Goal: Information Seeking & Learning: Learn about a topic

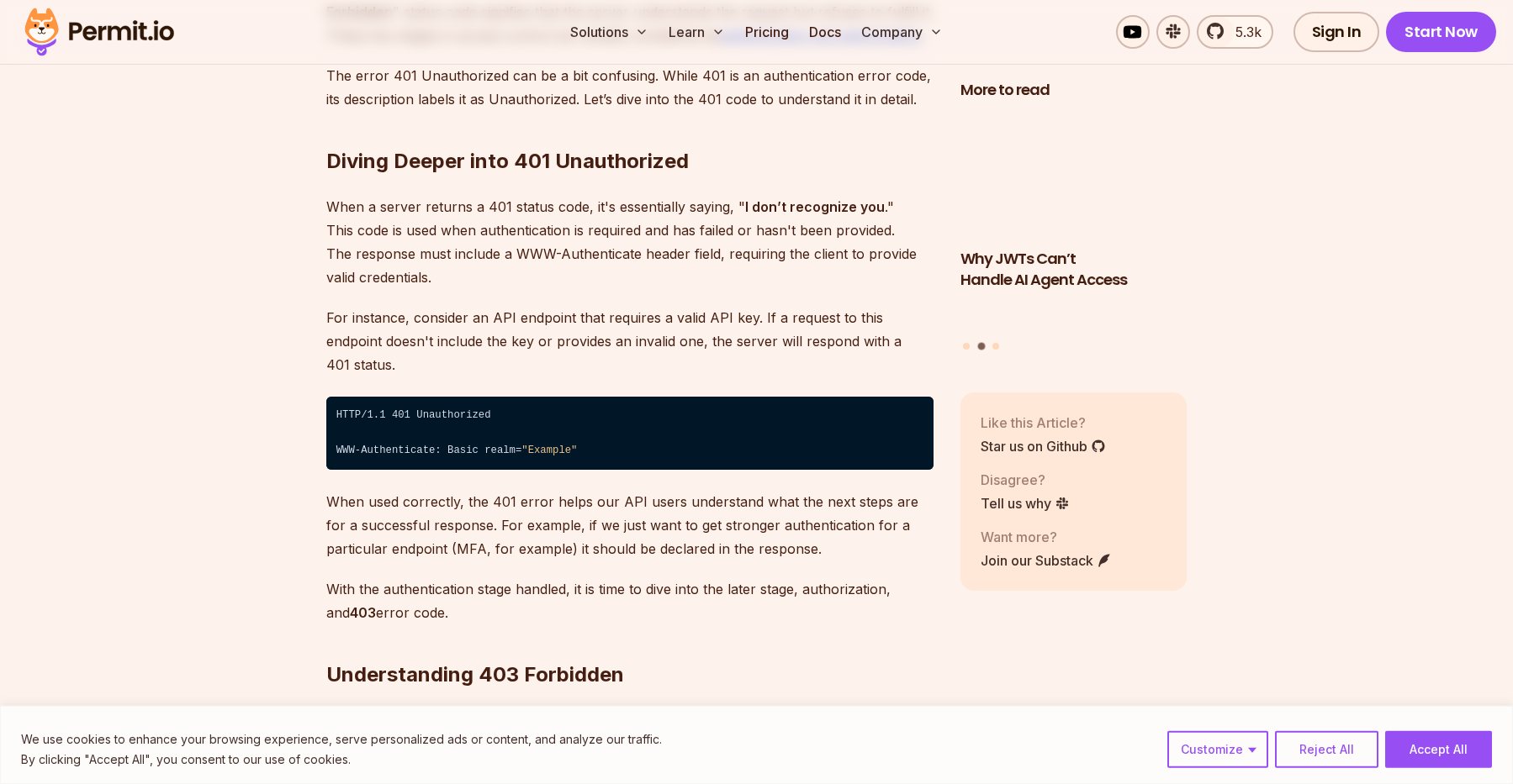
scroll to position [2552, 0]
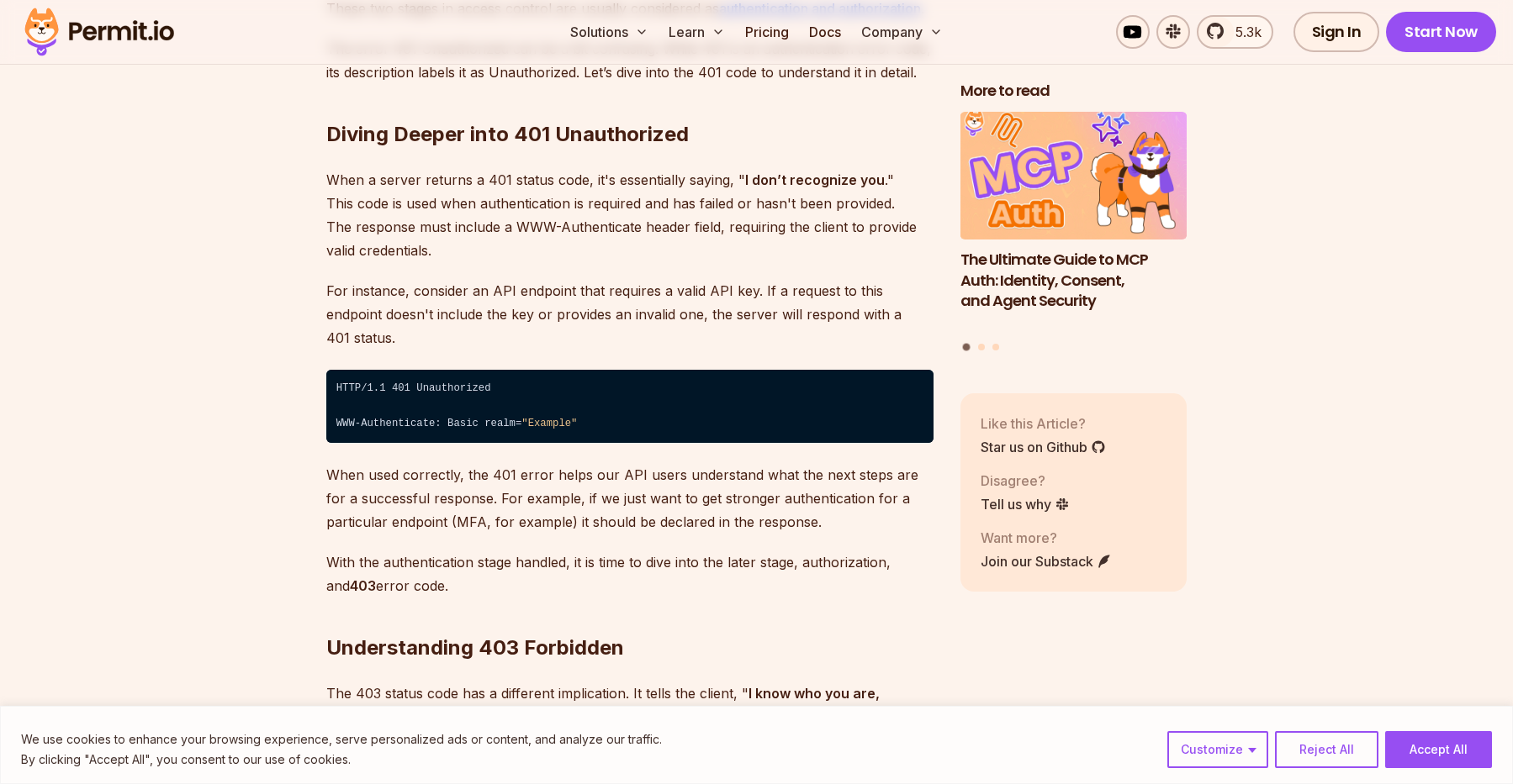
click at [420, 254] on p "When a server returns a 401 status code, it's essentially saying, " I don’t rec…" at bounding box center [629, 215] width 607 height 95
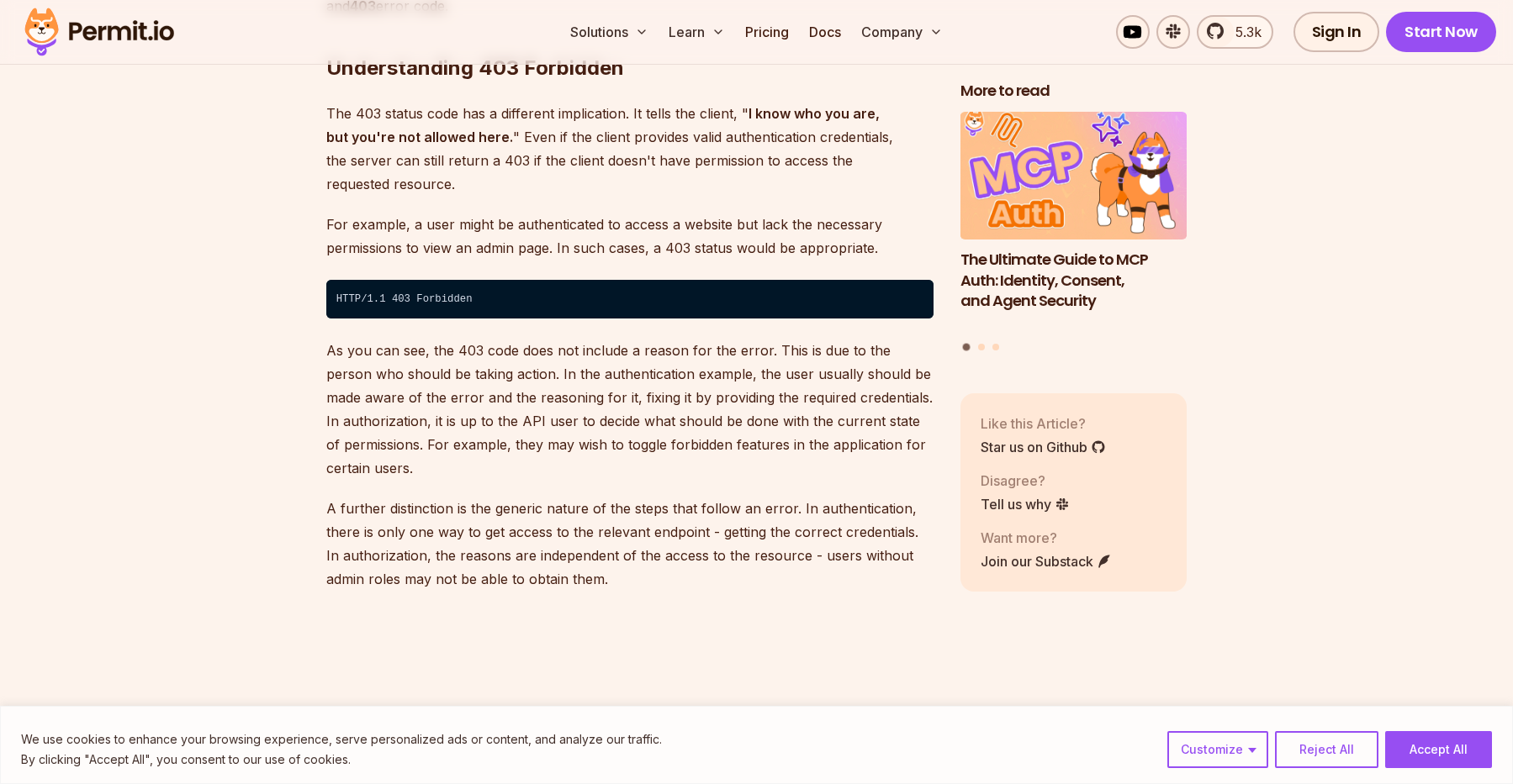
scroll to position [3016, 0]
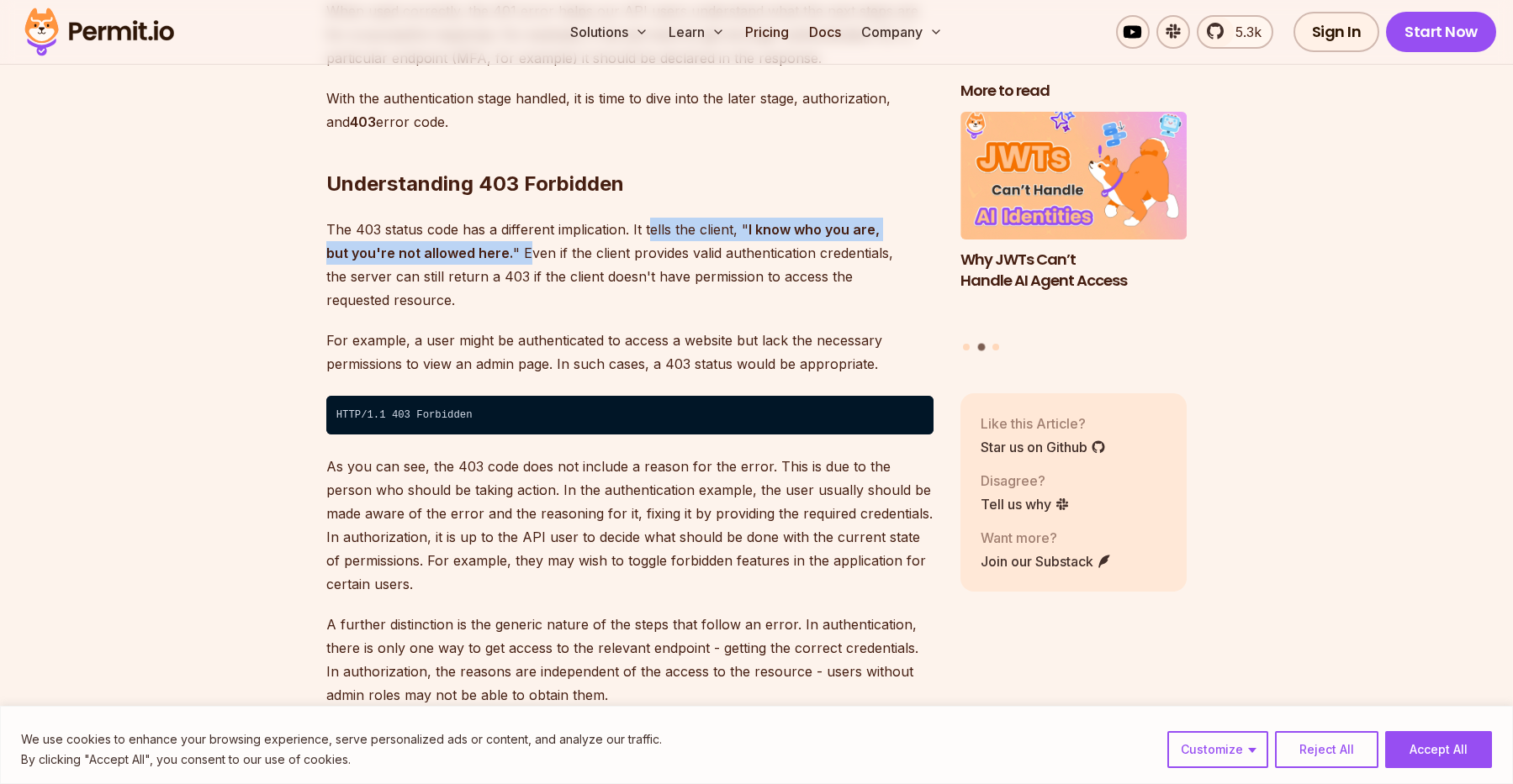
drag, startPoint x: 648, startPoint y: 209, endPoint x: 498, endPoint y: 231, distance: 151.6
click at [498, 231] on p "The 403 status code has a different implication. It tells the client, " I know …" at bounding box center [629, 265] width 607 height 95
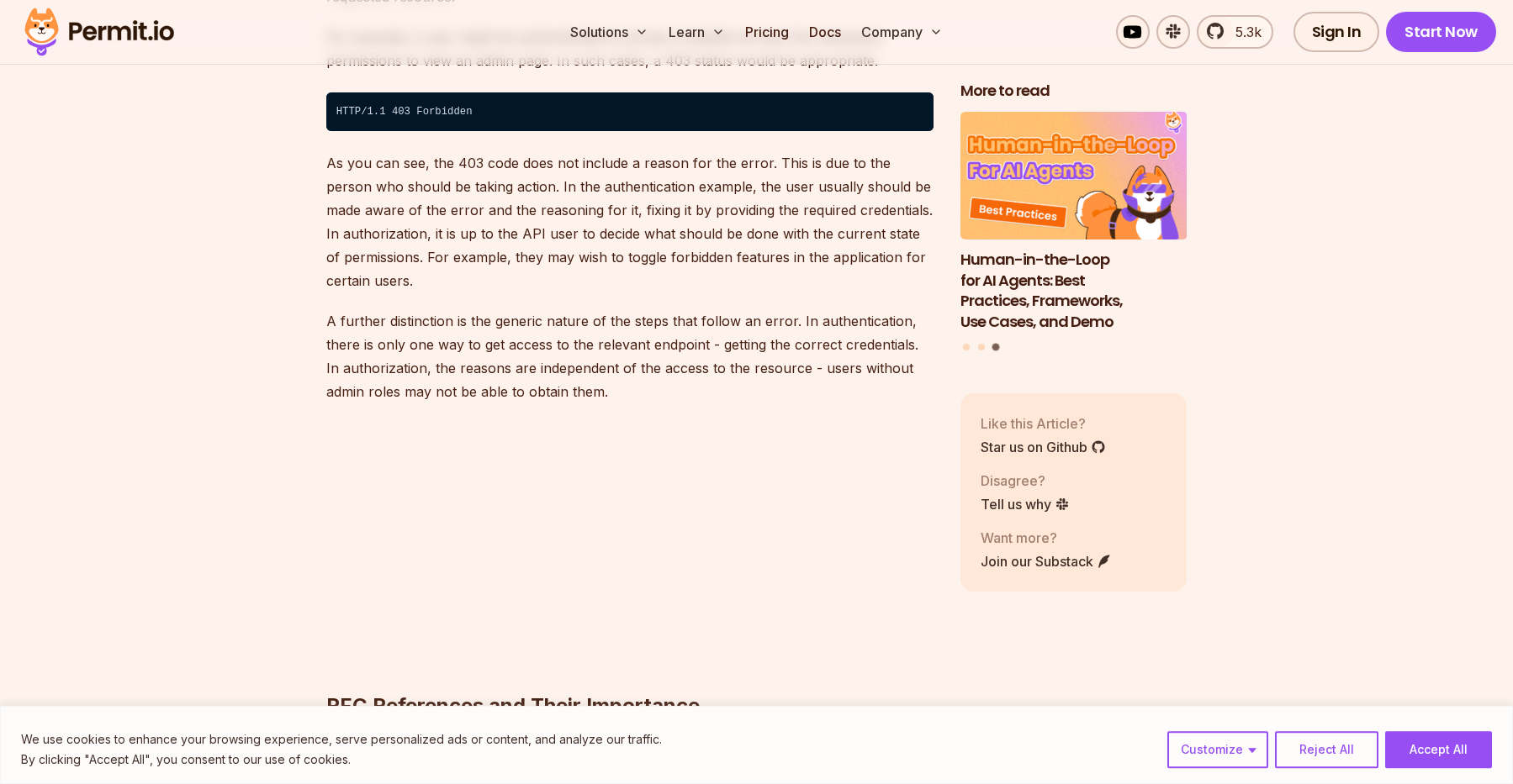
scroll to position [3364, 0]
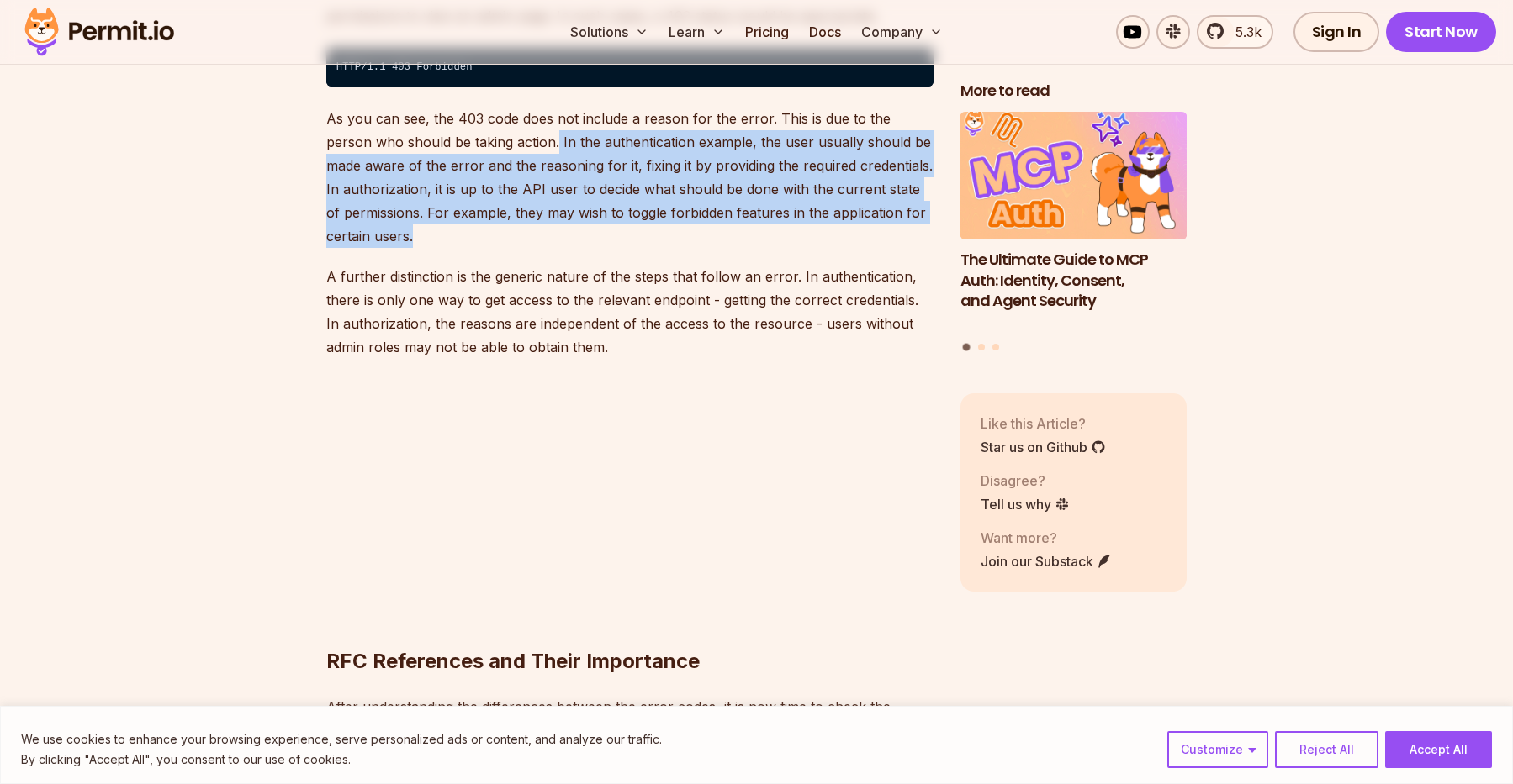
drag, startPoint x: 509, startPoint y: 96, endPoint x: 466, endPoint y: 209, distance: 120.9
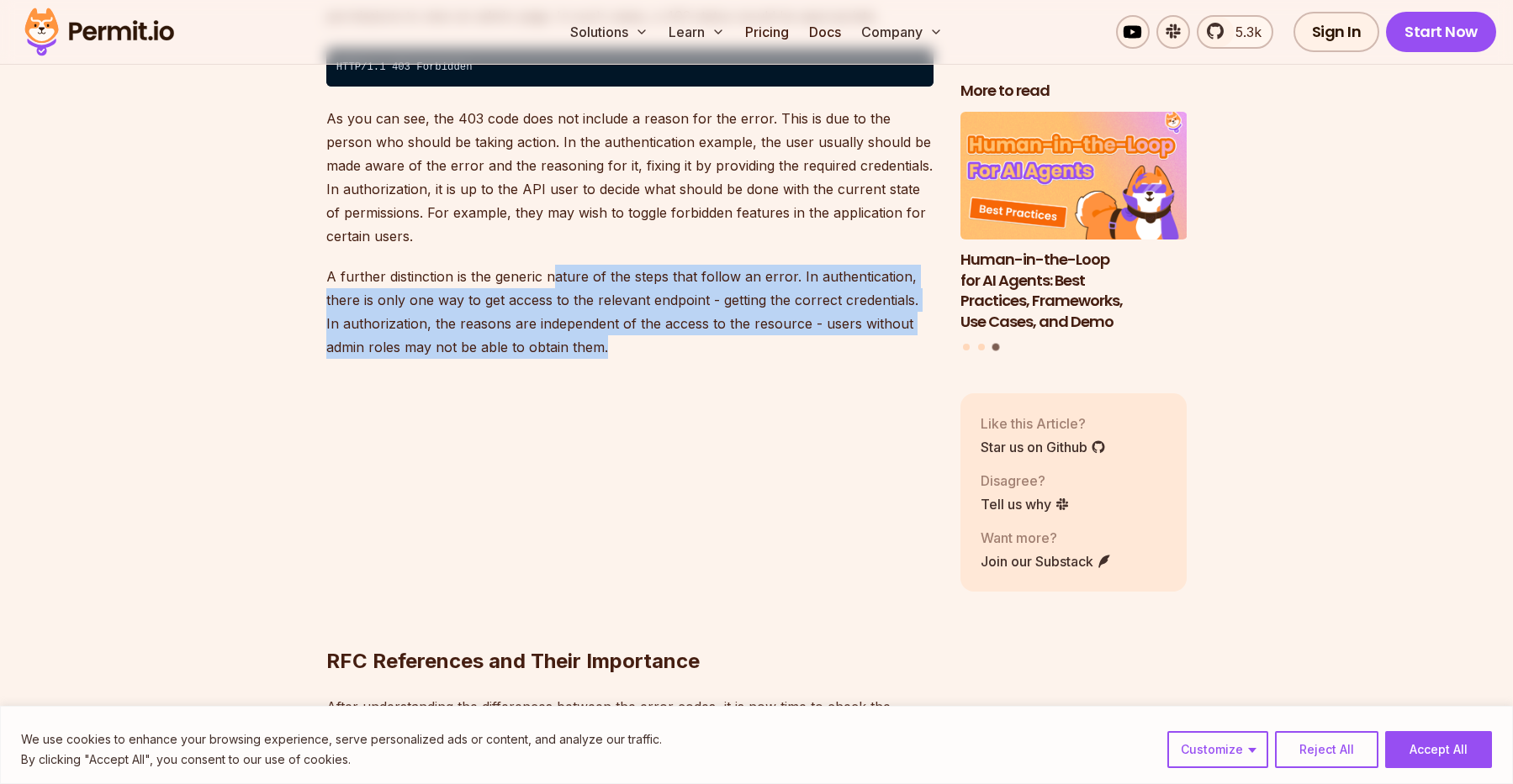
drag, startPoint x: 555, startPoint y: 229, endPoint x: 617, endPoint y: 302, distance: 95.8
click at [617, 302] on p "A further distinction is the generic nature of the steps that follow an error. …" at bounding box center [629, 312] width 607 height 95
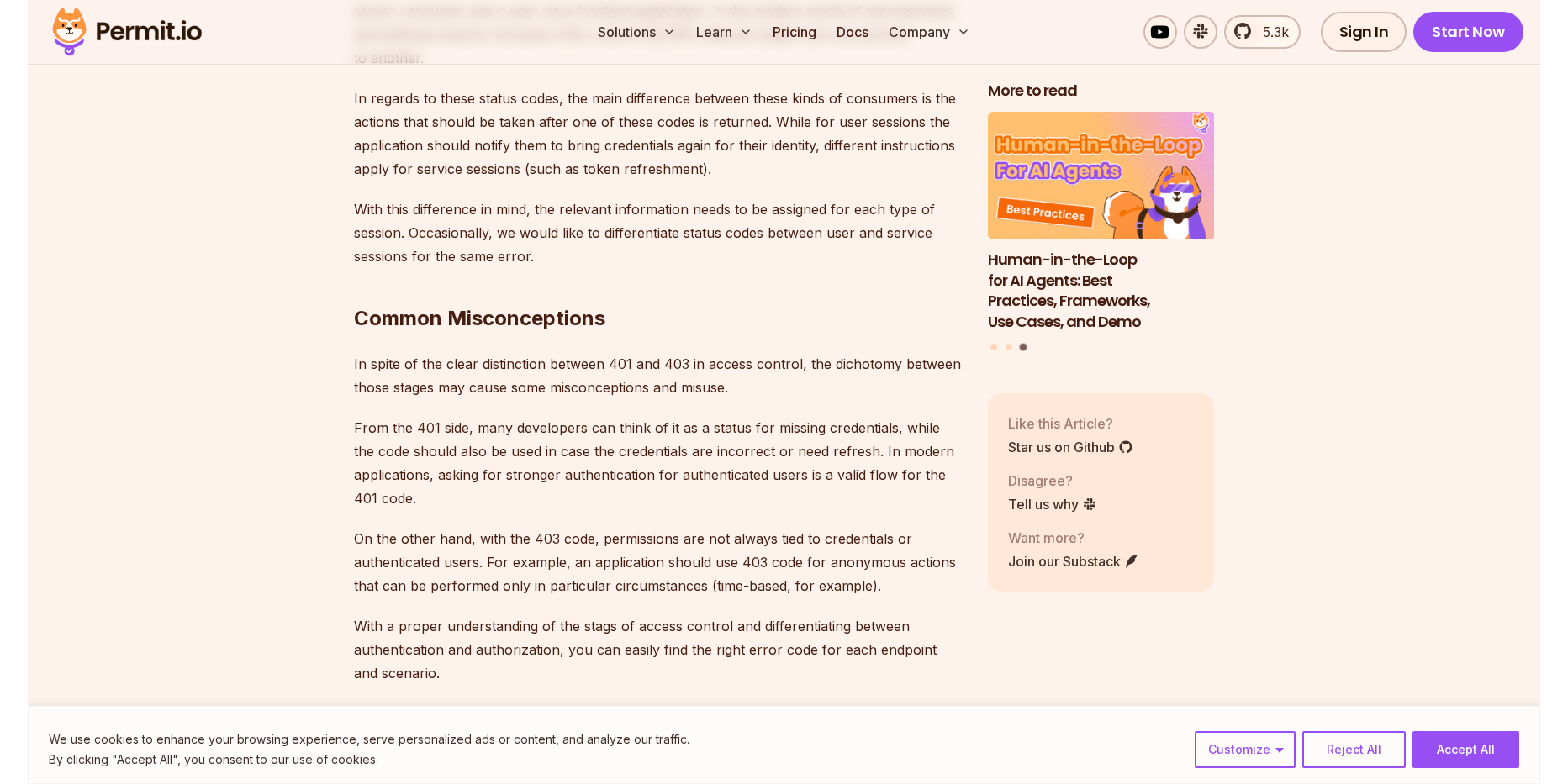
scroll to position [4640, 0]
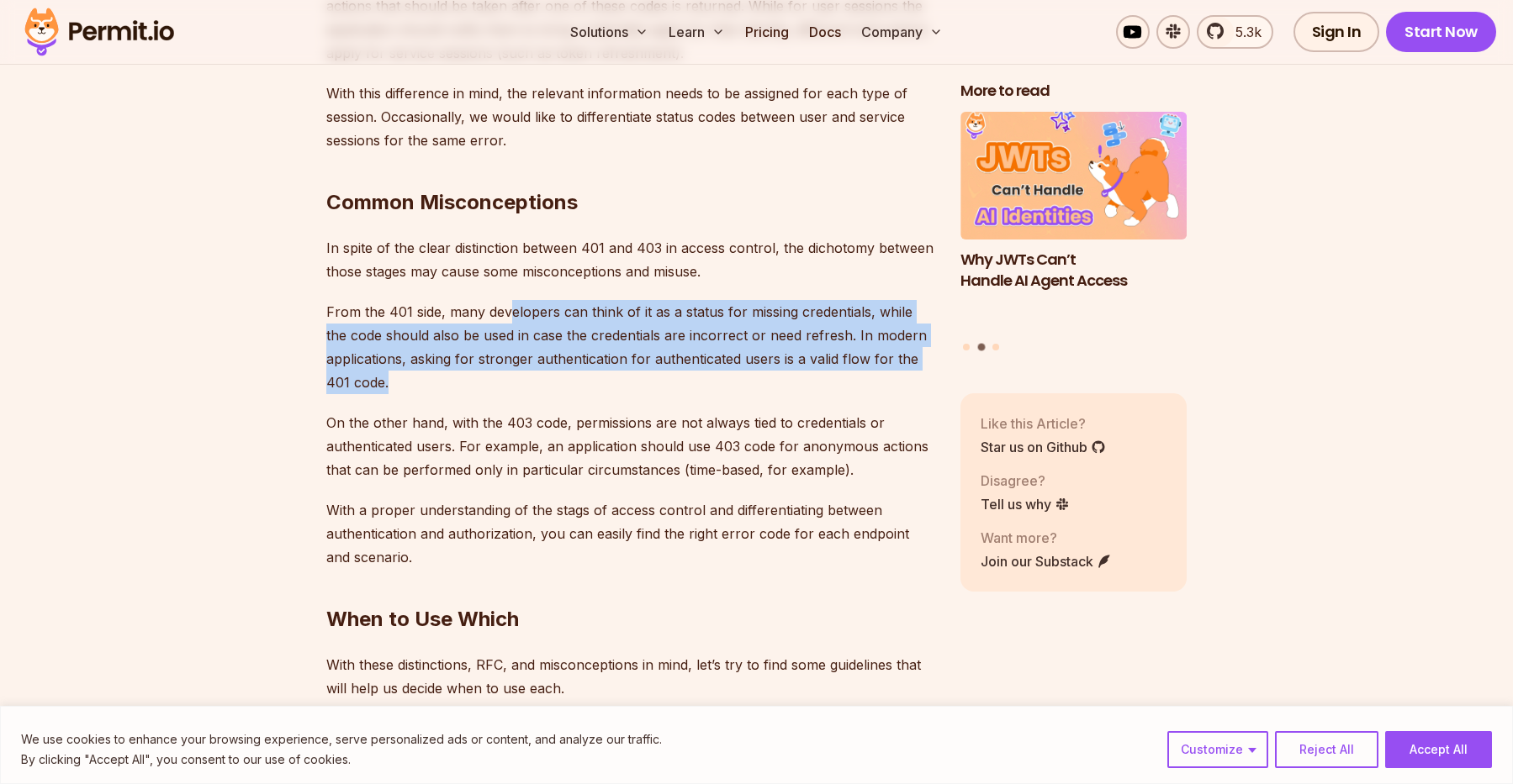
drag, startPoint x: 505, startPoint y: 267, endPoint x: 434, endPoint y: 343, distance: 104.0
click at [434, 343] on p "From the 401 side, many developers can think of it as a status for missing cred…" at bounding box center [629, 348] width 607 height 95
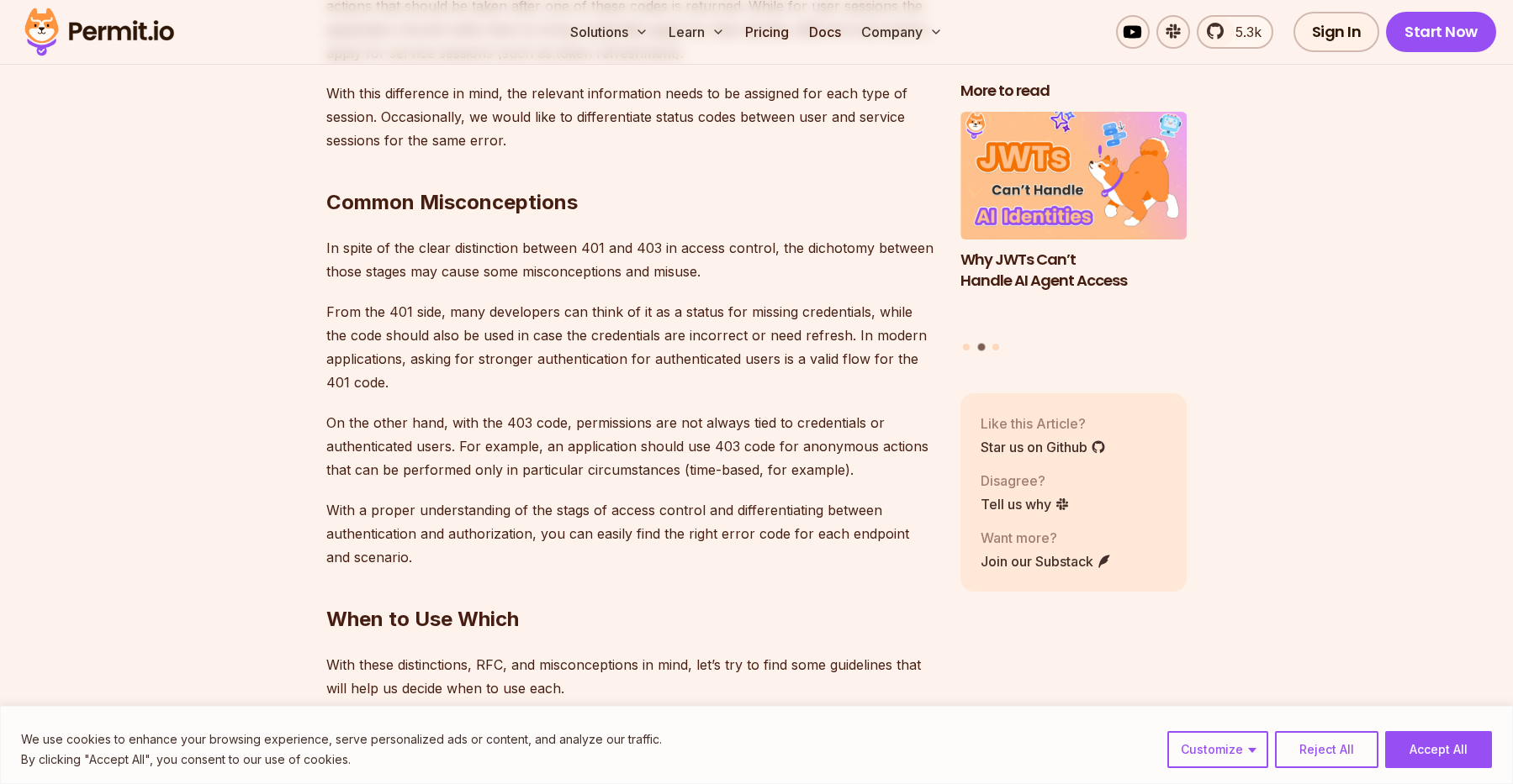
click at [434, 339] on p "From the 401 side, many developers can think of it as a status for missing cred…" at bounding box center [629, 348] width 607 height 95
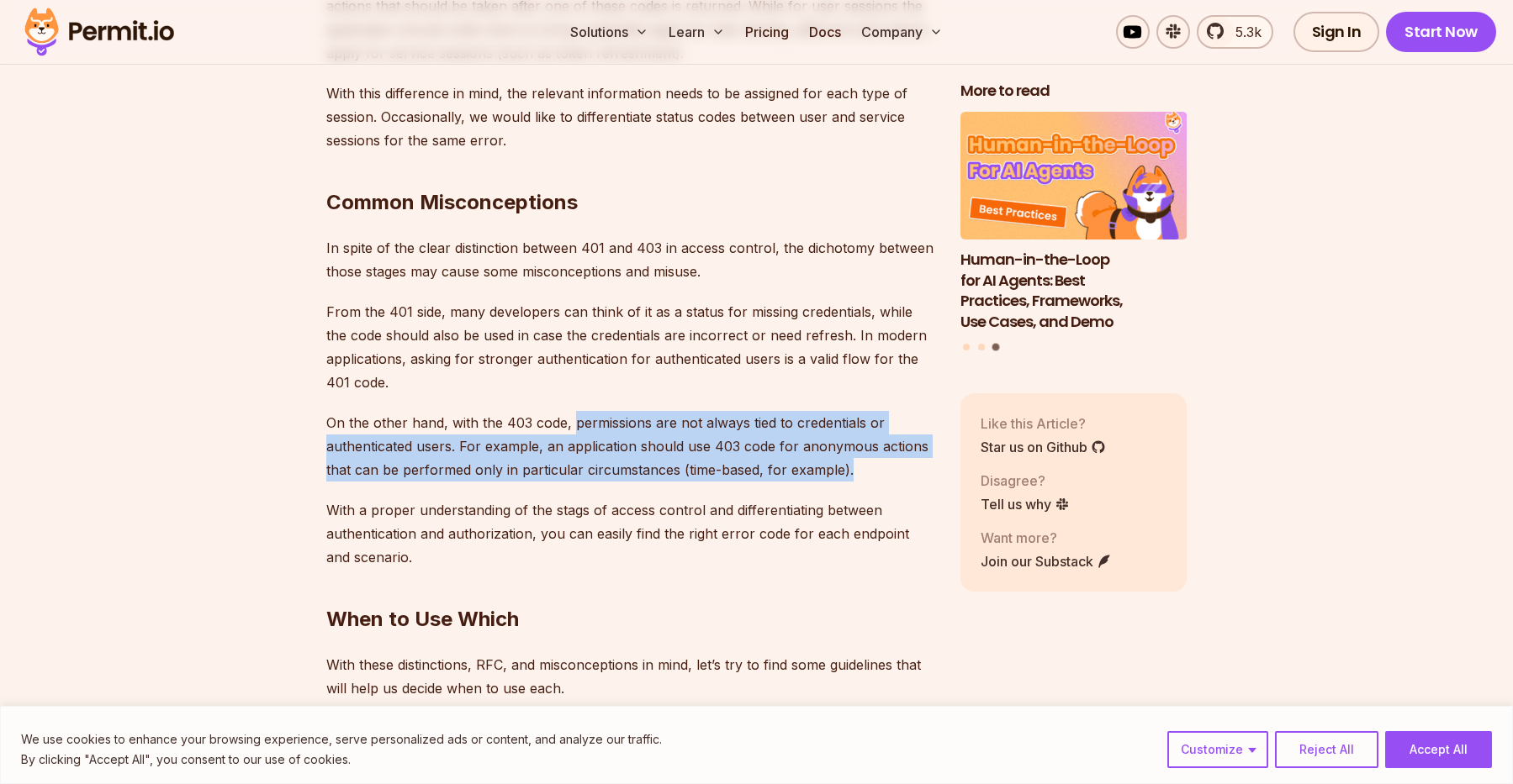
drag, startPoint x: 575, startPoint y: 380, endPoint x: 855, endPoint y: 421, distance: 283.0
click at [855, 421] on p "On the other hand, with the 403 code, permissions are not always tied to creden…" at bounding box center [629, 447] width 607 height 70
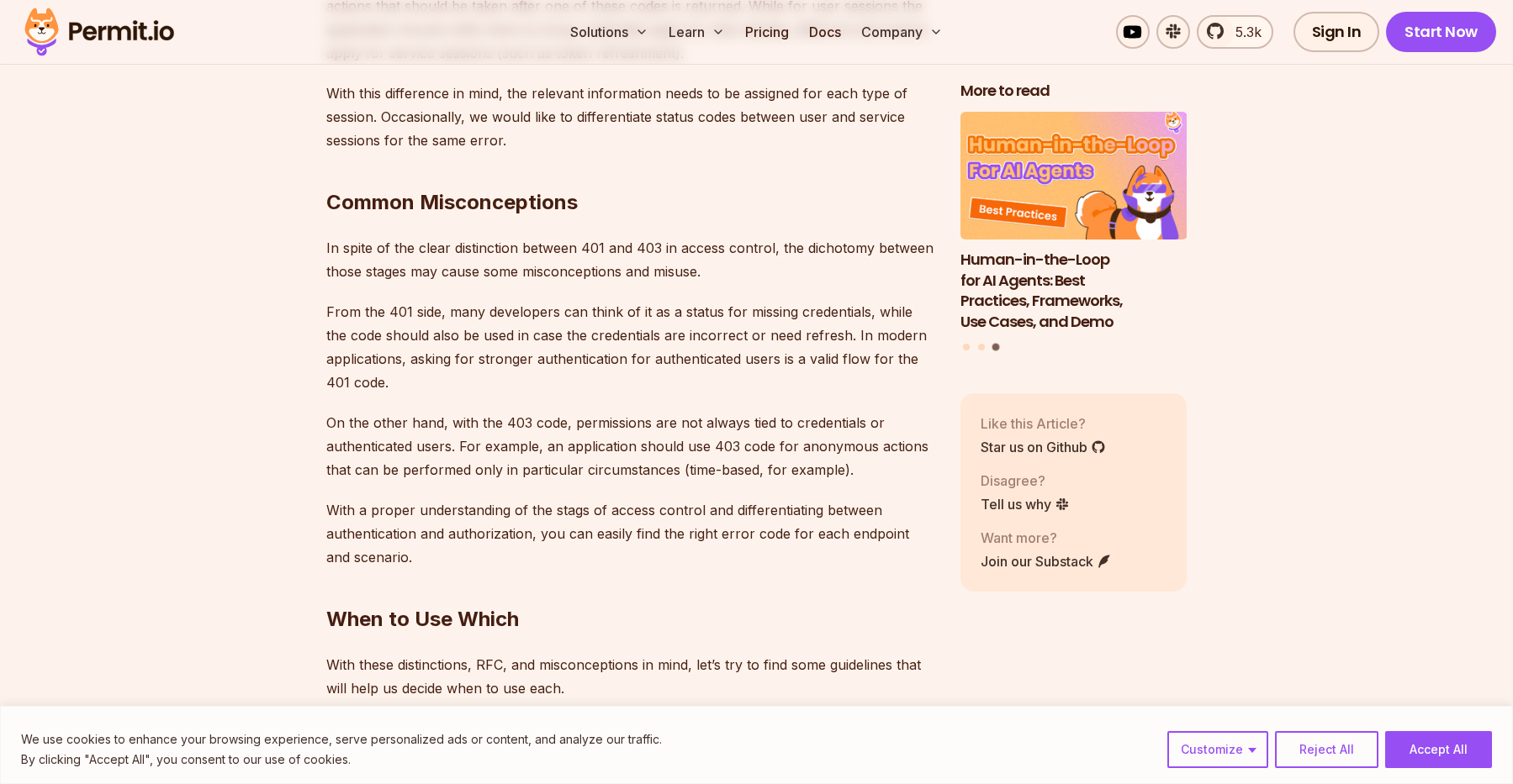
click at [436, 538] on h2 "When to Use Which" at bounding box center [629, 586] width 607 height 95
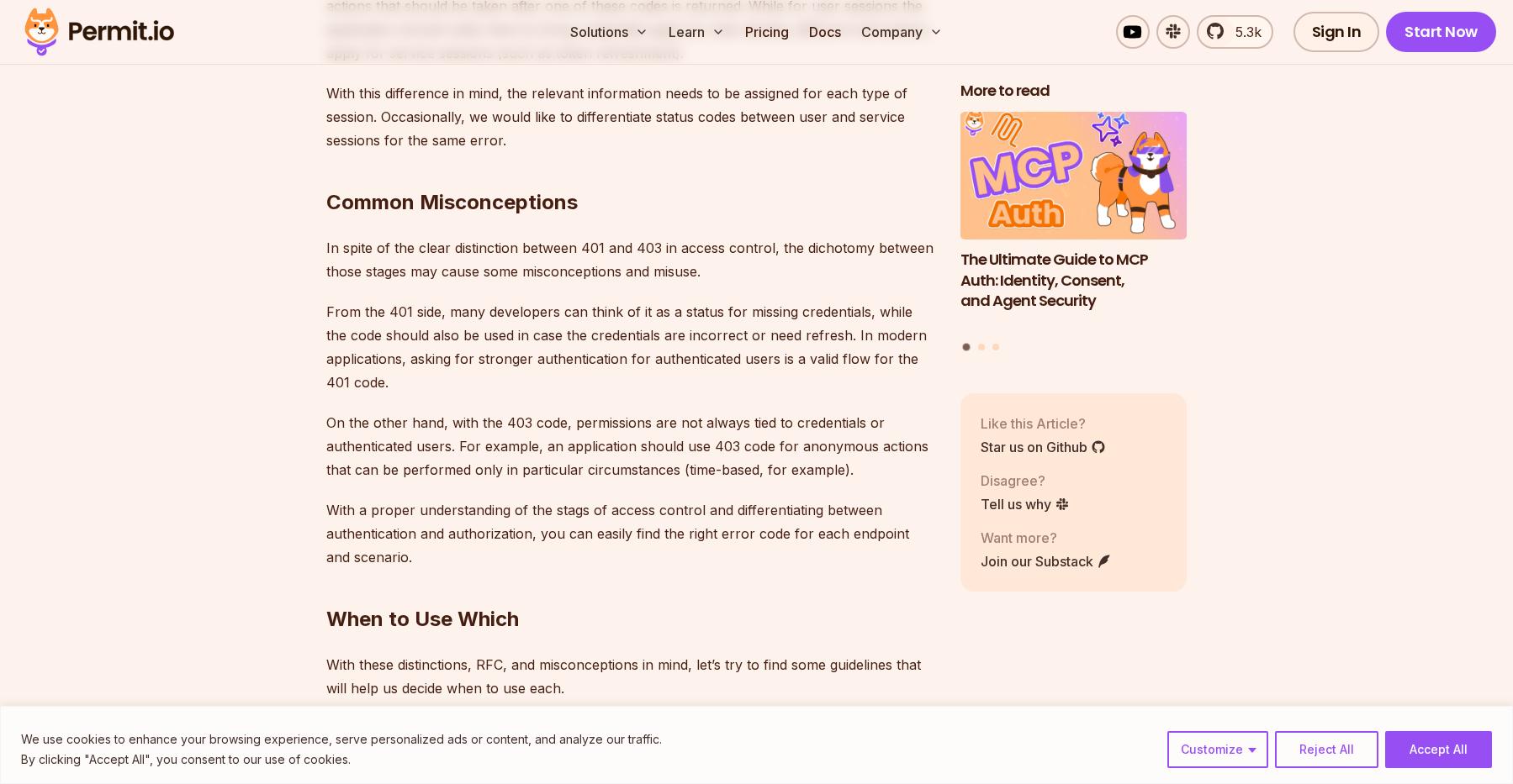
click at [419, 538] on h2 "When to Use Which" at bounding box center [629, 586] width 607 height 95
